Goal: Information Seeking & Learning: Compare options

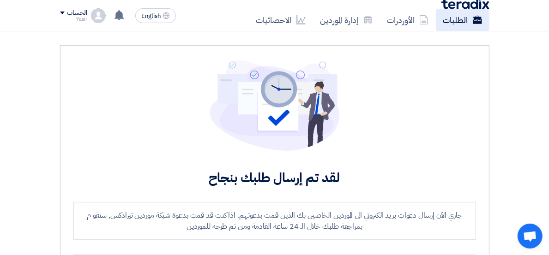
click at [443, 13] on link "الطلبات" at bounding box center [463, 20] width 54 height 22
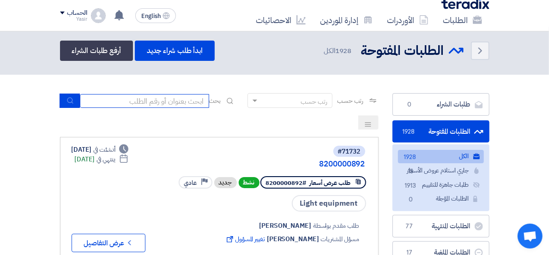
click at [164, 100] on input at bounding box center [144, 101] width 129 height 14
type input "71672"
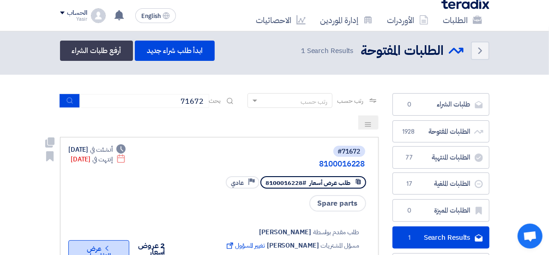
click at [68, 240] on button "Check details عرض التفاصيل" at bounding box center [98, 249] width 61 height 18
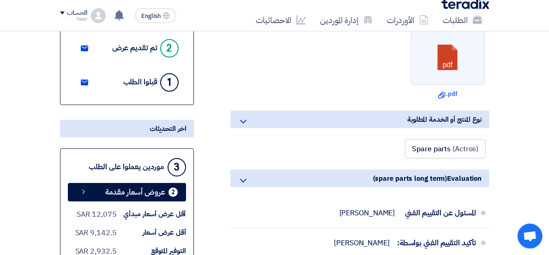
scroll to position [307, 0]
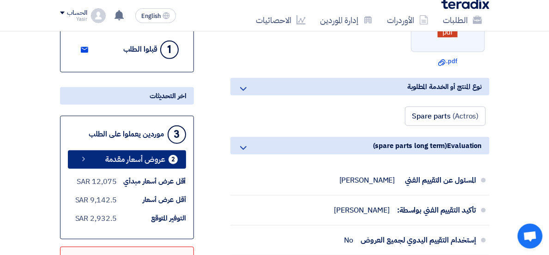
click at [106, 156] on span "عروض أسعار مقدمة" at bounding box center [136, 159] width 60 height 7
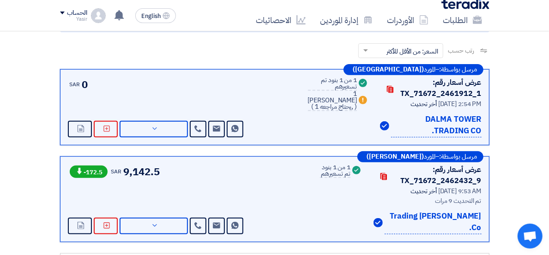
scroll to position [102, 0]
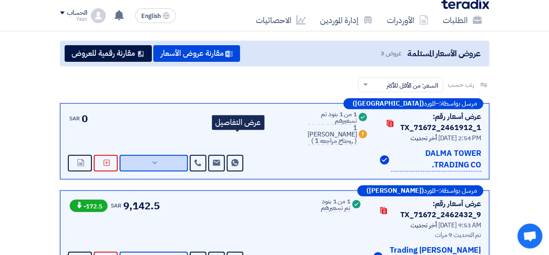
click at [0, 0] on span "عرض التفاصيل" at bounding box center [0, 0] width 0 height 0
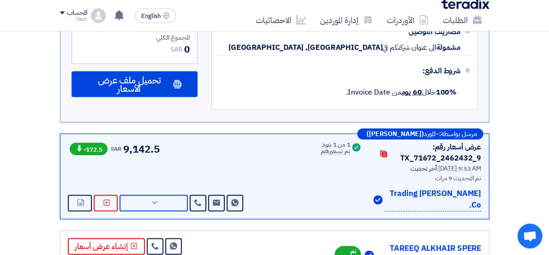
scroll to position [615, 0]
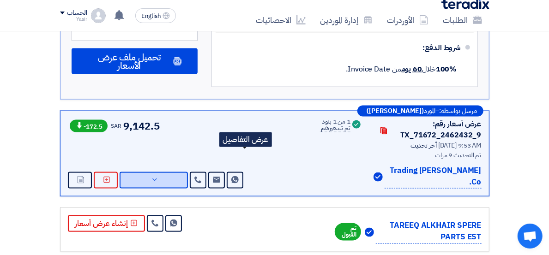
click at [0, 0] on span "عرض التفاصيل" at bounding box center [0, 0] width 0 height 0
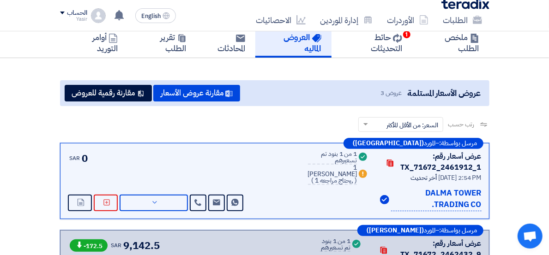
scroll to position [51, 0]
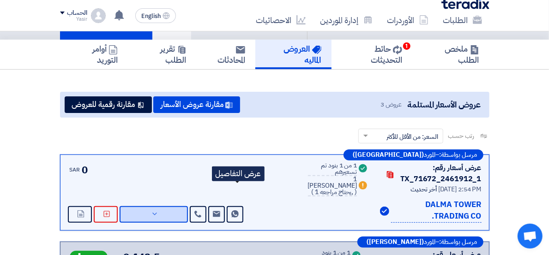
click at [0, 0] on span "عرض التفاصيل" at bounding box center [0, 0] width 0 height 0
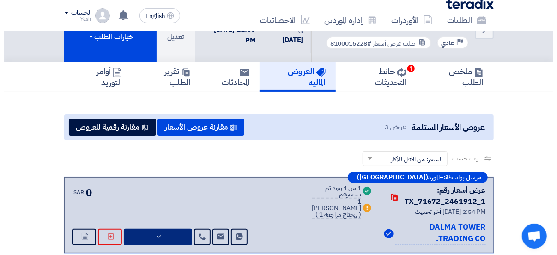
scroll to position [0, 0]
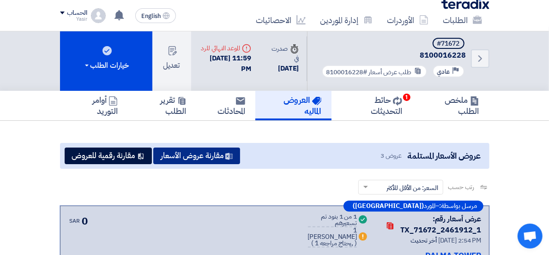
click at [164, 148] on button "مقارنة عروض الأسعار" at bounding box center [196, 156] width 87 height 17
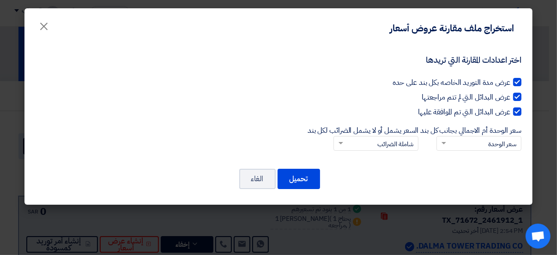
click at [444, 139] on div at bounding box center [479, 143] width 84 height 15
click at [450, 139] on input "سعر الوحدة أم الاجمالي بجانب كل بند × سعر الوحدة" at bounding box center [483, 144] width 66 height 15
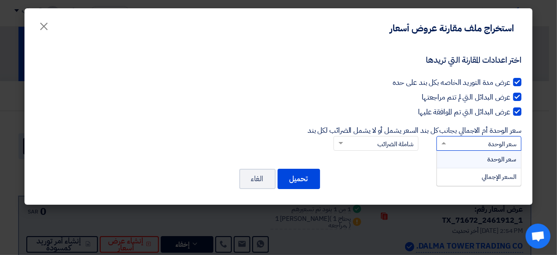
click at [456, 156] on div "سعر الوحدة" at bounding box center [479, 160] width 84 height 18
click at [456, 152] on input "سعر الوحدة أم الاجمالي بجانب كل بند × سعر الوحدة سعر الوحدة السعر الإجمالي" at bounding box center [483, 144] width 66 height 15
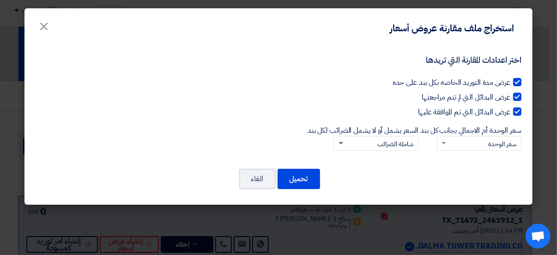
click at [338, 142] on span at bounding box center [340, 143] width 5 height 3
click at [347, 142] on input "السعر يشمل أو لا يشمل الضرائب لكل بند × شاملة الضرائب" at bounding box center [380, 144] width 66 height 15
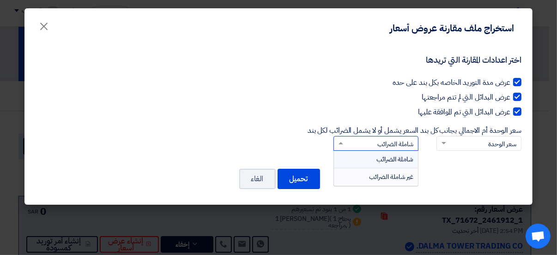
click at [358, 175] on div "غير شاملة الضرائب" at bounding box center [376, 176] width 84 height 17
click at [358, 152] on input "السعر يشمل أو لا يشمل الضرائب لكل بند × شاملة الضرائب شاملة الضرائب غير شاملة ا…" at bounding box center [380, 144] width 66 height 15
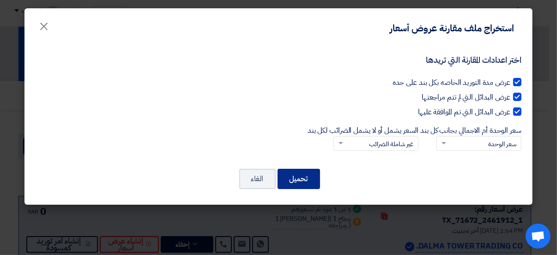
click at [307, 177] on button "تحميل" at bounding box center [298, 179] width 42 height 20
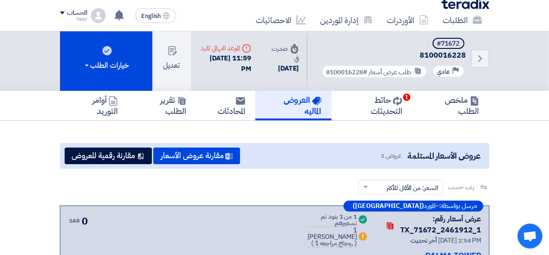
drag, startPoint x: 420, startPoint y: 45, endPoint x: 469, endPoint y: 45, distance: 48.9
click at [466, 45] on h5 "#71672 8100016228" at bounding box center [392, 49] width 148 height 23
copy span "8100016228"
drag, startPoint x: 482, startPoint y: 42, endPoint x: 511, endPoint y: 40, distance: 29.7
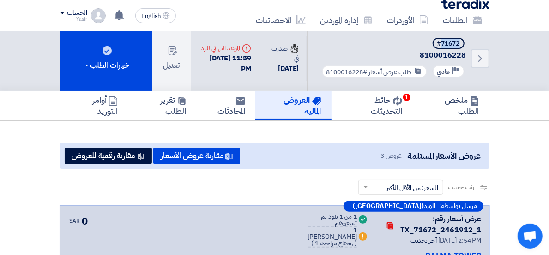
click at [489, 40] on div "Back #71672 8100016228 Priority عادي طلب عرض أسعار #8100016228" at bounding box center [398, 59] width 182 height 64
copy div "71672"
